Goal: Information Seeking & Learning: Learn about a topic

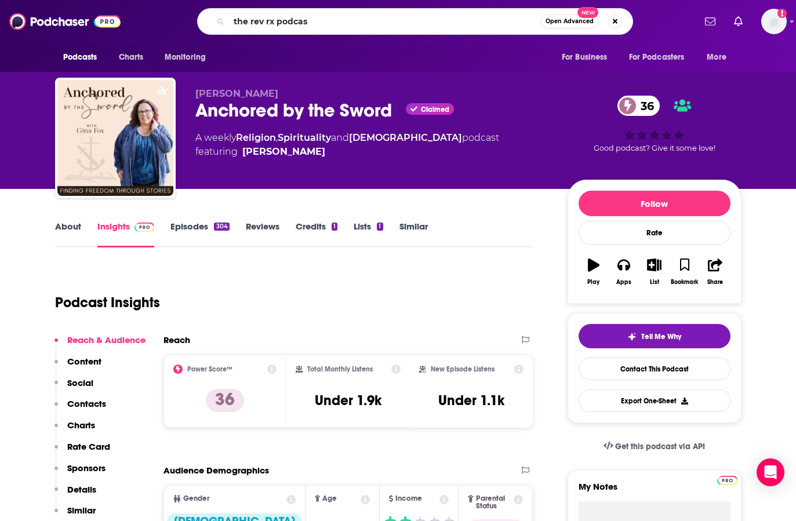
type input "the rev rx podcast"
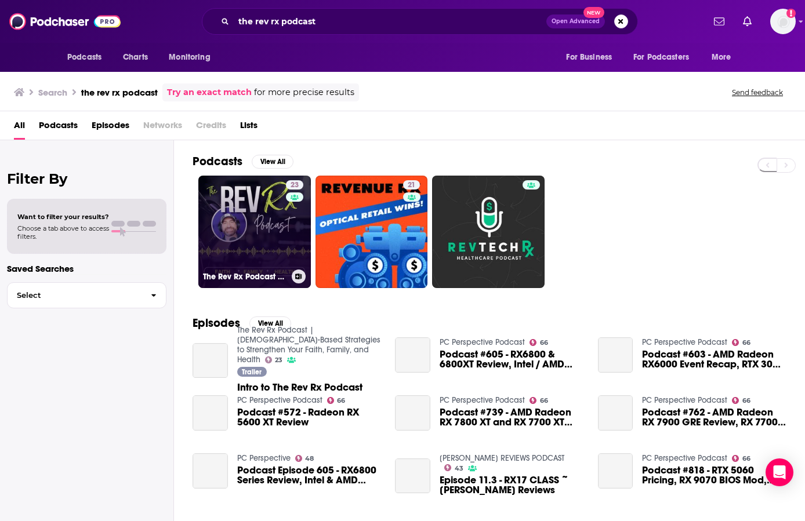
click at [274, 204] on link "23 The Rev Rx Podcast | [DEMOGRAPHIC_DATA]-Based Strategies to Strengthen Your …" at bounding box center [254, 232] width 113 height 113
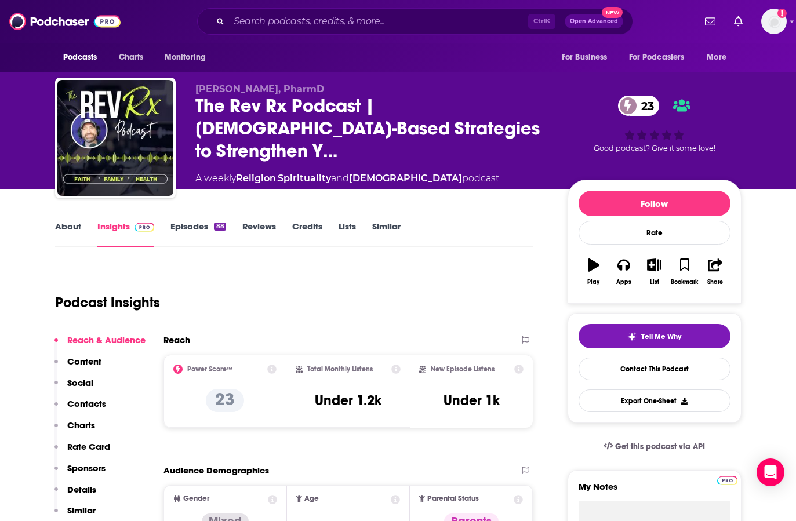
click at [71, 224] on link "About" at bounding box center [68, 234] width 26 height 27
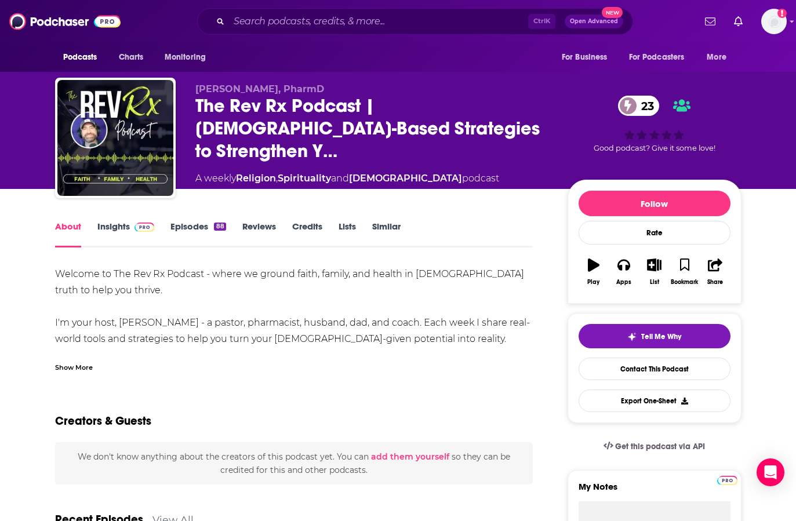
click at [73, 366] on div "Show More" at bounding box center [74, 366] width 38 height 11
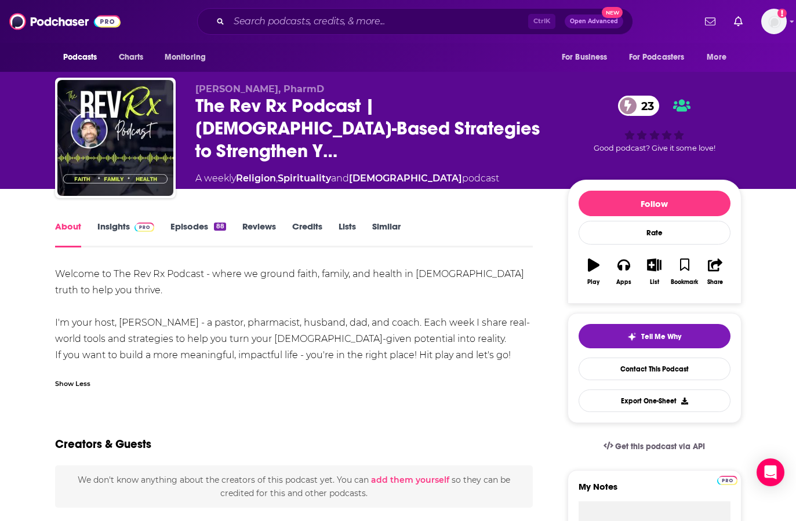
click at [117, 278] on div "Welcome to The Rev Rx Podcast - where we ground faith, family, and health in [D…" at bounding box center [294, 314] width 479 height 97
drag, startPoint x: 115, startPoint y: 272, endPoint x: 135, endPoint y: 273, distance: 19.8
click at [135, 273] on div "Welcome to The Rev Rx Podcast - where we ground faith, family, and health in [D…" at bounding box center [294, 314] width 479 height 97
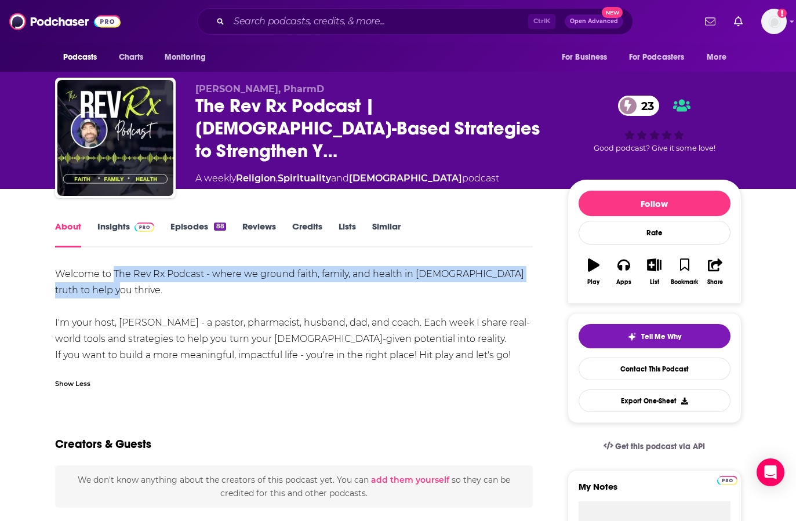
drag, startPoint x: 113, startPoint y: 273, endPoint x: 122, endPoint y: 284, distance: 14.0
click at [122, 284] on div "Welcome to The Rev Rx Podcast - where we ground faith, family, and health in [D…" at bounding box center [294, 314] width 479 height 97
copy div "The Rev Rx Podcast - where we ground faith, family, and health in [DEMOGRAPHIC_…"
